Goal: Information Seeking & Learning: Learn about a topic

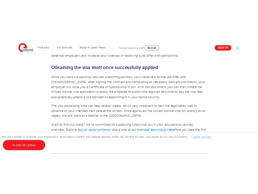
scroll to position [777, 0]
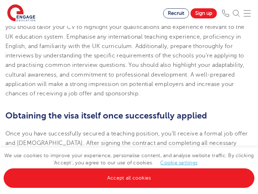
click at [38, 83] on span "Preparing a strong application is crucial for securing a teaching position and …" at bounding box center [124, 51] width 239 height 92
click at [112, 131] on span "Once you have successfully secured a teaching position, you’ll receive a formal…" at bounding box center [128, 157] width 246 height 54
click at [100, 79] on p "Preparing a strong application is crucial for securing a teaching position and …" at bounding box center [128, 51] width 247 height 95
click at [137, 130] on span "Once you have successfully secured a teaching position, you’ll receive a formal…" at bounding box center [128, 157] width 246 height 54
click at [96, 138] on p "Once you have successfully secured a teaching position, you’ll receive a formal…" at bounding box center [128, 157] width 247 height 57
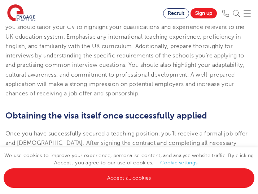
click at [134, 135] on span "Once you have successfully secured a teaching position, you’ll receive a formal…" at bounding box center [128, 157] width 246 height 54
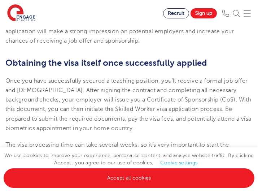
scroll to position [854, 0]
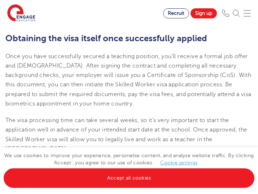
click at [60, 95] on span "Once you have successfully secured a teaching position, you’ll receive a formal…" at bounding box center [128, 80] width 246 height 54
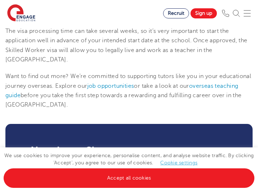
scroll to position [911, 0]
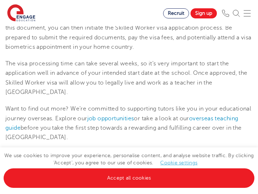
click at [127, 105] on span "Want to find out more? We’re committed to supporting tutors like you in your ed…" at bounding box center [128, 113] width 246 height 16
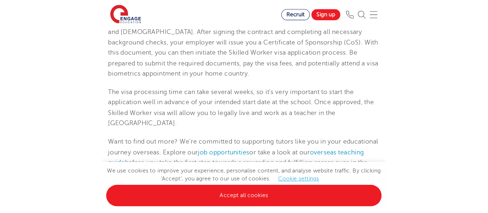
scroll to position [866, 0]
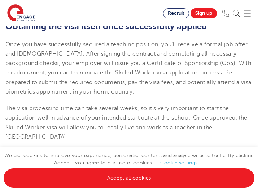
click at [111, 104] on p "The visa processing time can take several weeks, so it’s very important to star…" at bounding box center [128, 123] width 247 height 38
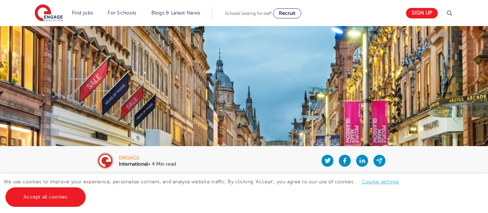
scroll to position [0, 0]
